Goal: Task Accomplishment & Management: Use online tool/utility

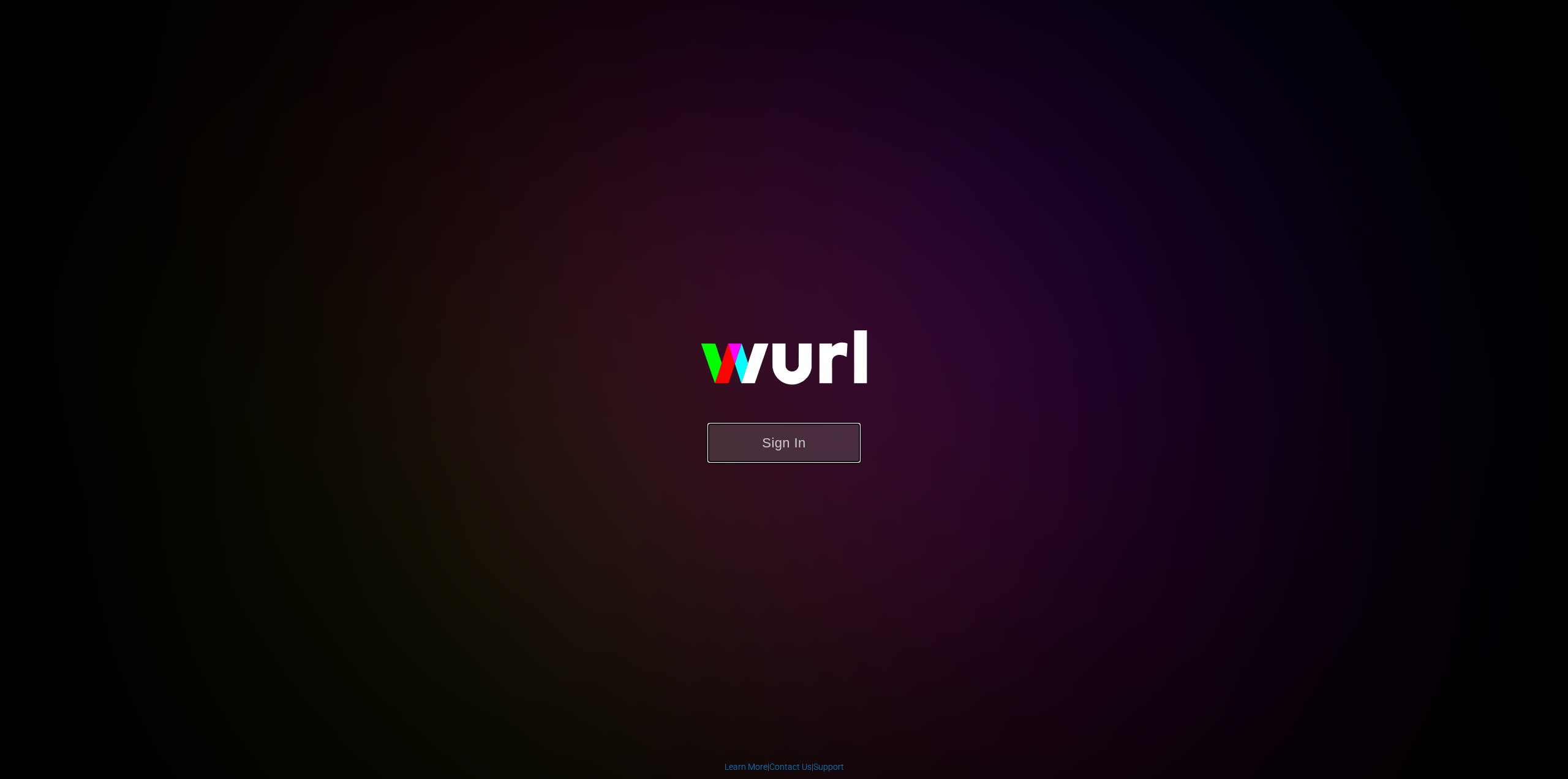
click at [794, 448] on button "Sign In" at bounding box center [784, 443] width 153 height 40
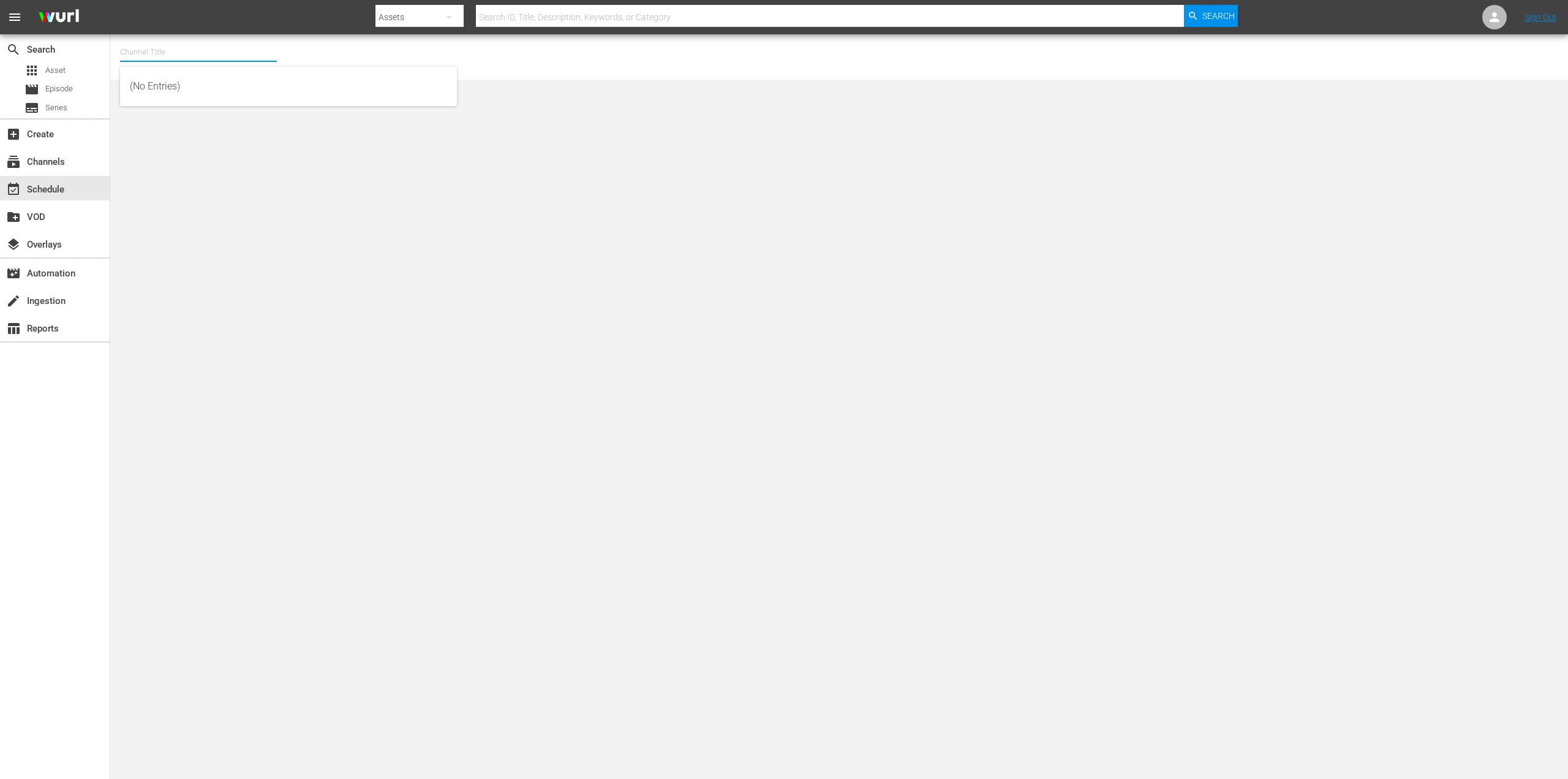
click at [165, 52] on input "text" at bounding box center [198, 51] width 157 height 29
click at [226, 81] on div "[PERSON_NAME] (1066 - imdbtv_judyjustice_1)" at bounding box center [288, 86] width 318 height 29
type input "[PERSON_NAME] (1066 - imdbtv_judyjustice_1)"
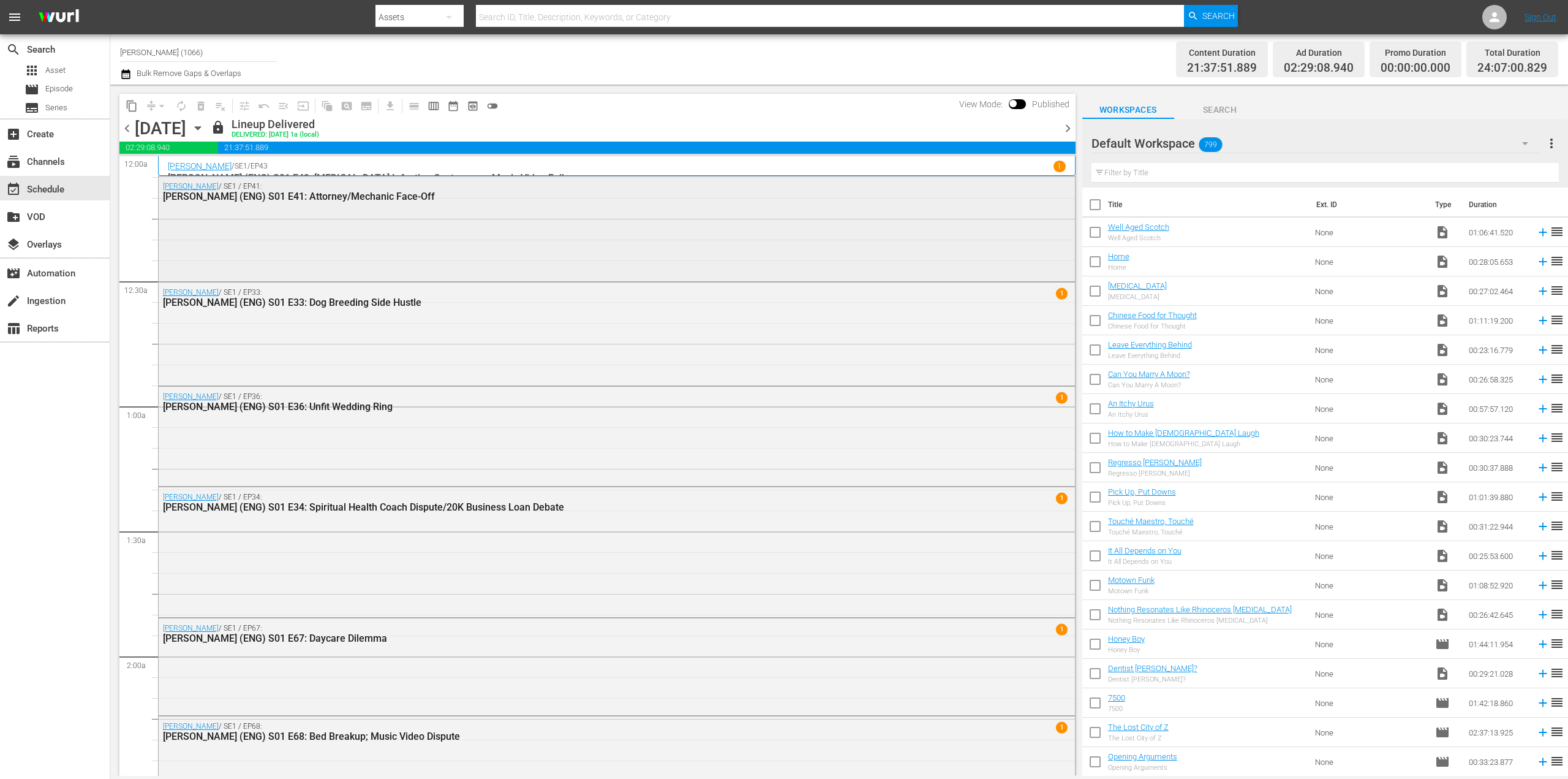
click at [479, 216] on div "[PERSON_NAME] / SE1 / EP41: [PERSON_NAME] (ENG) S01 E41: Attorney/Mechanic Face…" at bounding box center [617, 227] width 916 height 102
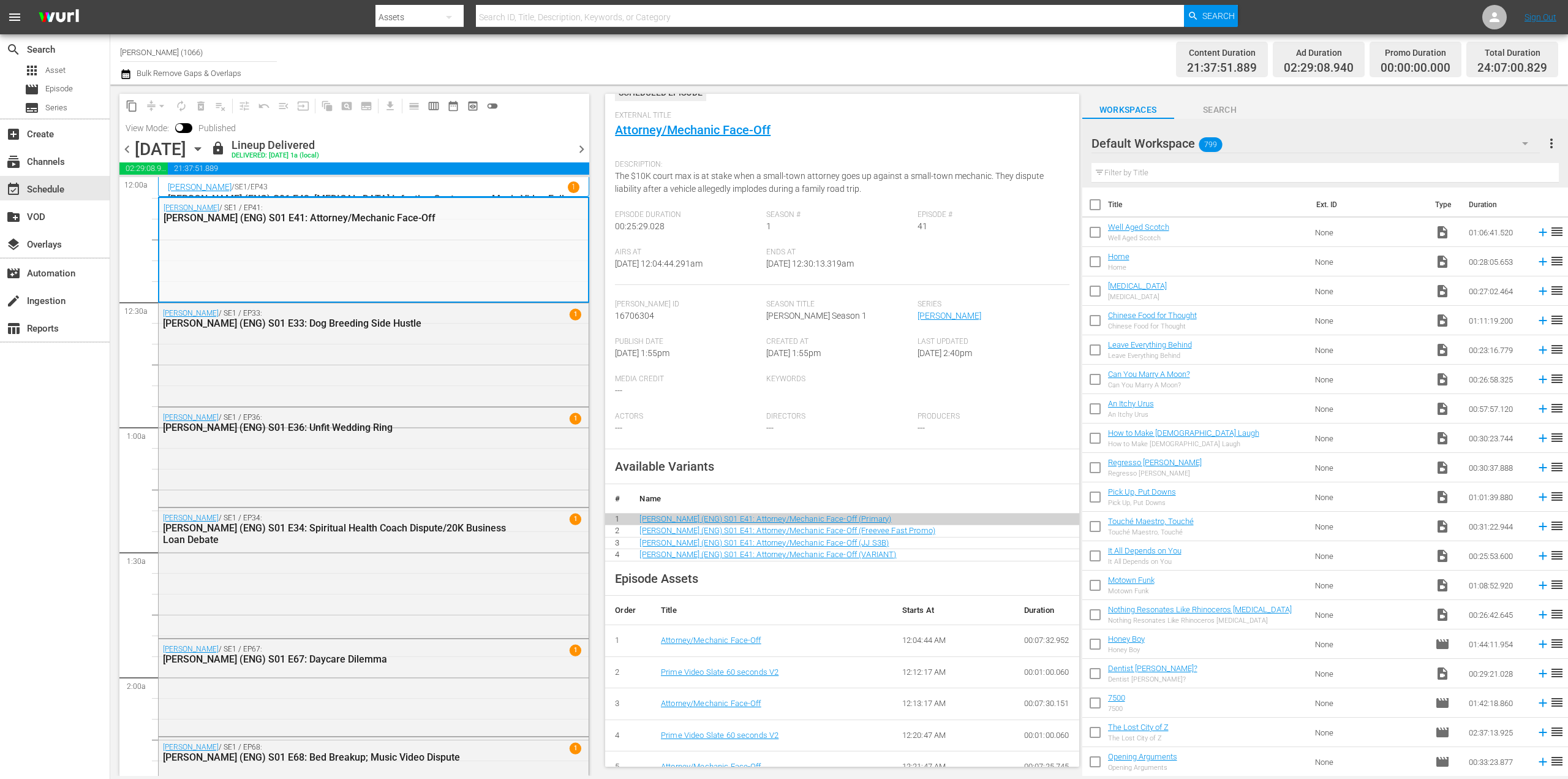
scroll to position [99, 0]
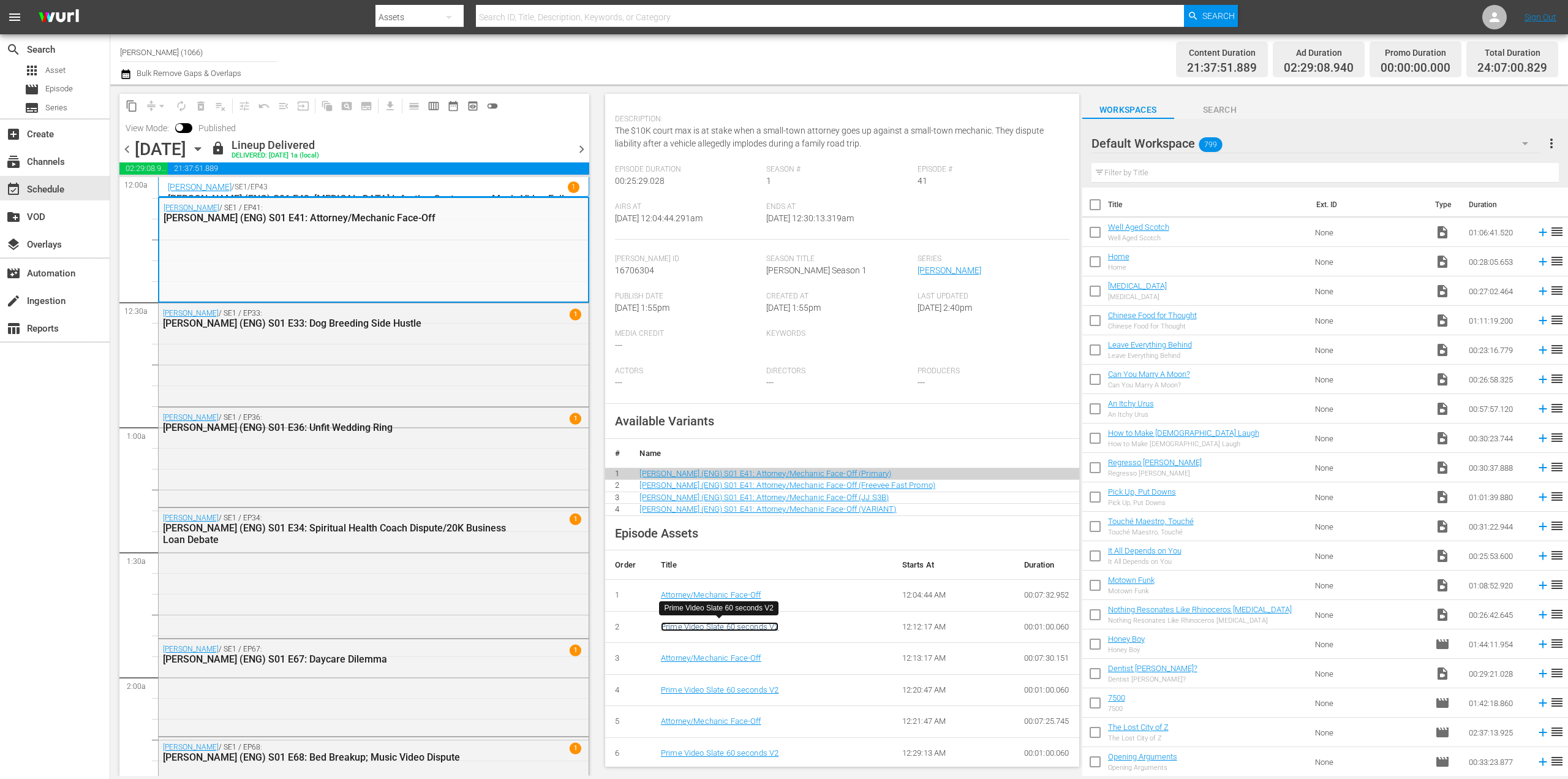
click at [695, 627] on link "Prime Video Slate 60 seconds V2" at bounding box center [719, 626] width 118 height 9
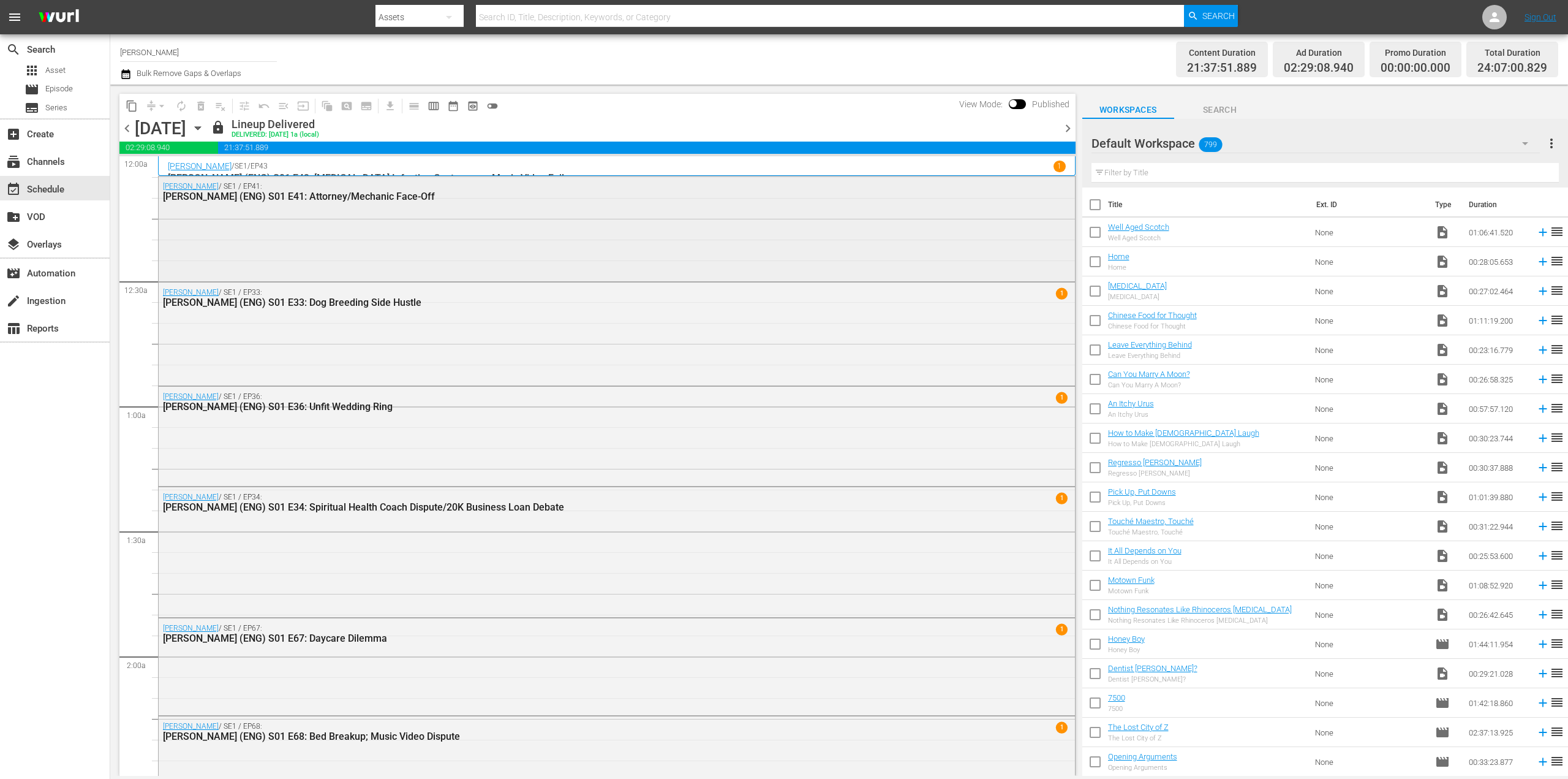
click at [512, 239] on div "[PERSON_NAME] / SE1 / EP41: [PERSON_NAME] (ENG) S01 E41: Attorney/Mechanic Face…" at bounding box center [617, 227] width 916 height 102
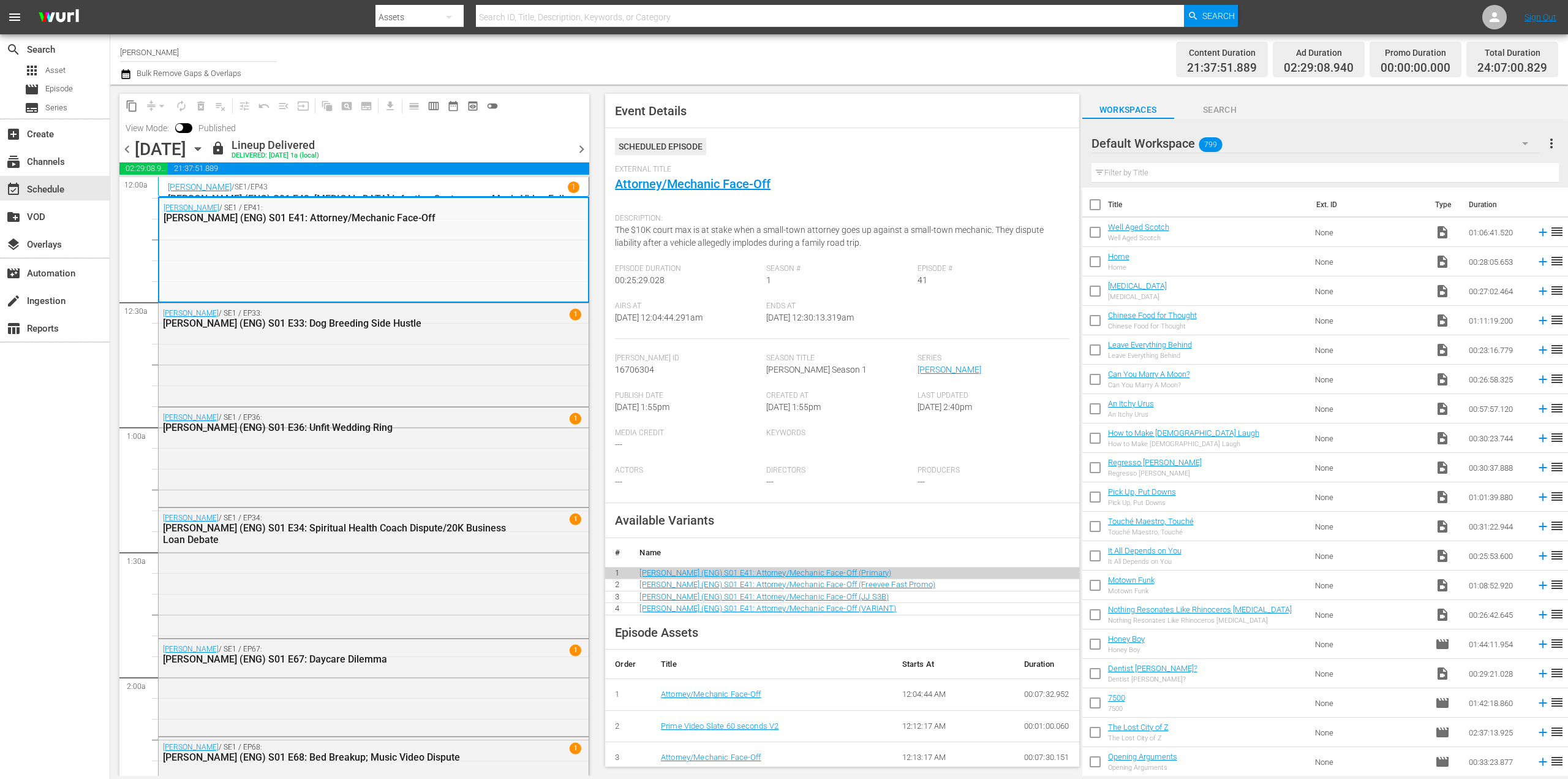
scroll to position [99, 0]
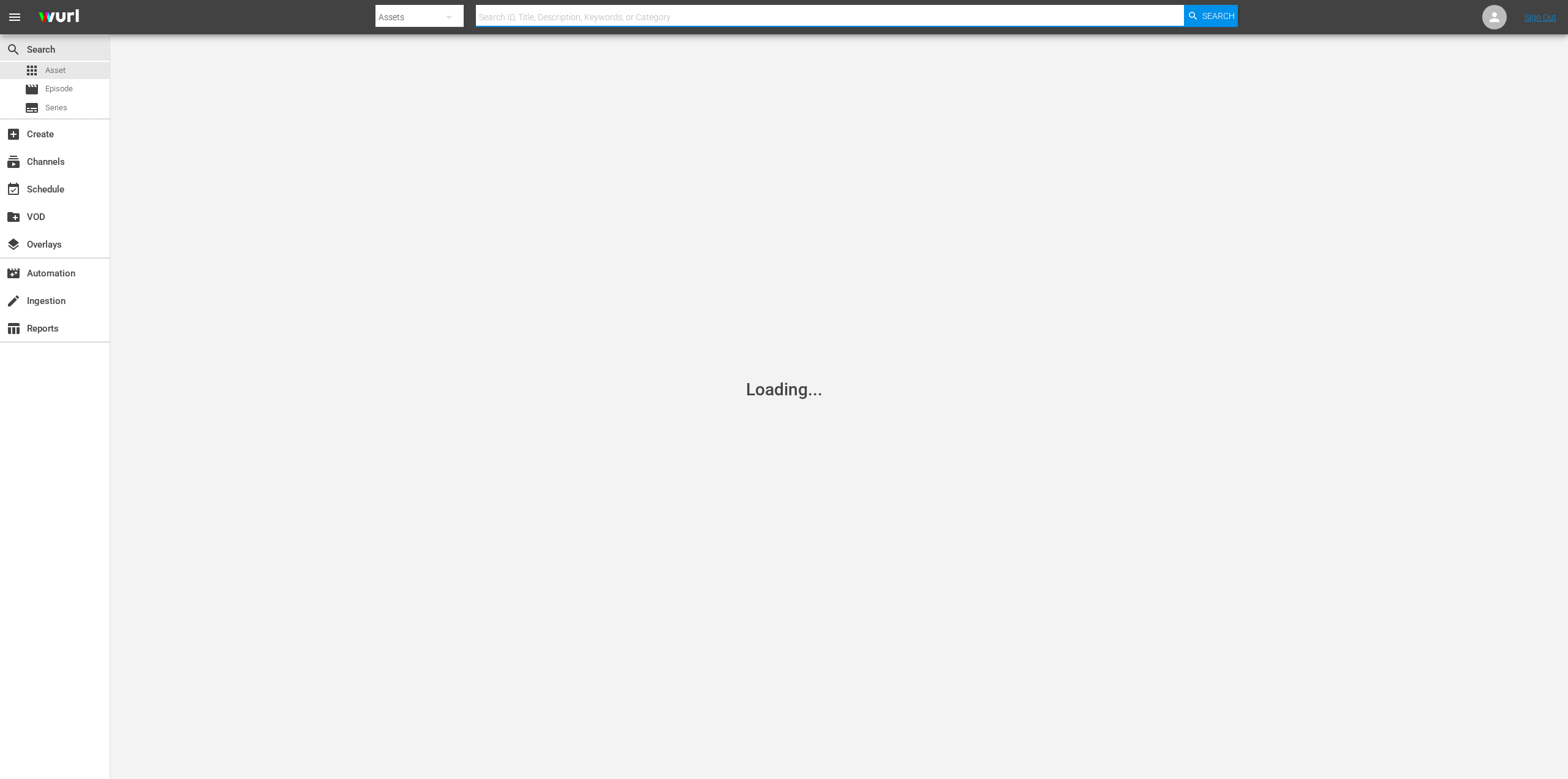
click at [502, 19] on input "text" at bounding box center [830, 16] width 708 height 29
type input "ad slate"
click at [1220, 11] on span "Search" at bounding box center [1218, 16] width 32 height 22
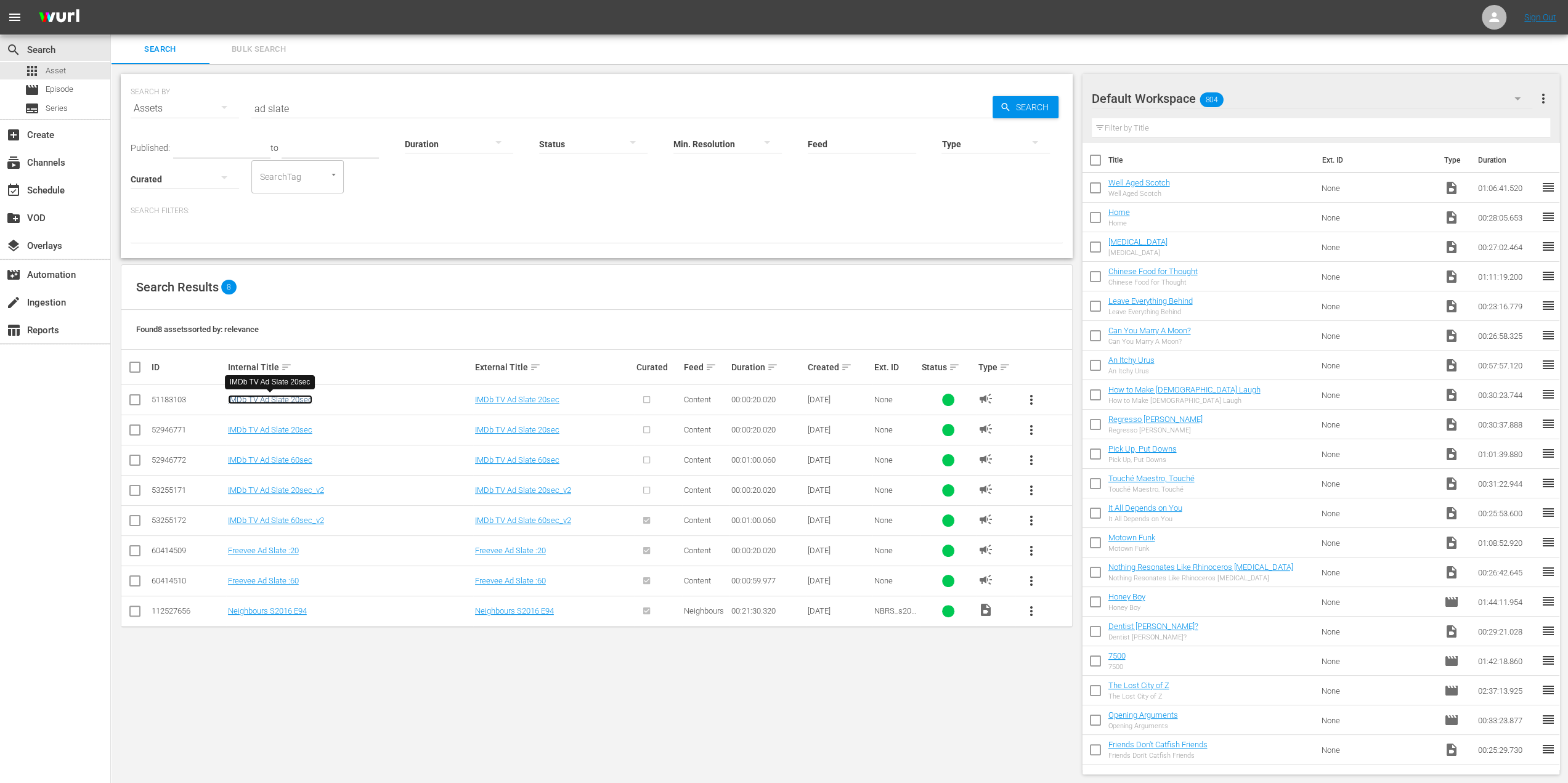
click at [255, 397] on link "IMDb TV Ad Slate 20sec" at bounding box center [271, 399] width 85 height 9
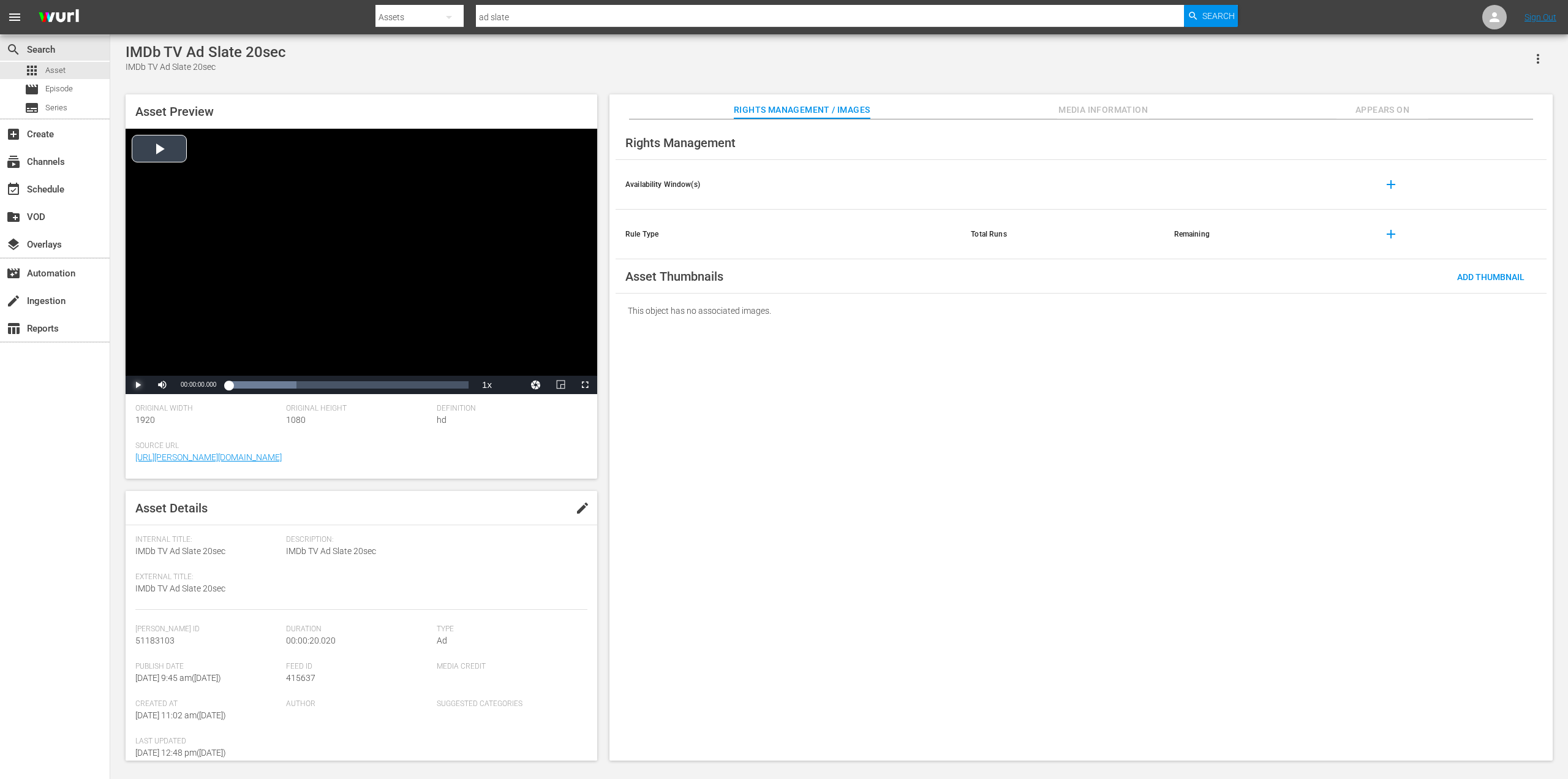
click at [138, 385] on span "Video Player" at bounding box center [138, 385] width 0 height 0
